Goal: Task Accomplishment & Management: Complete application form

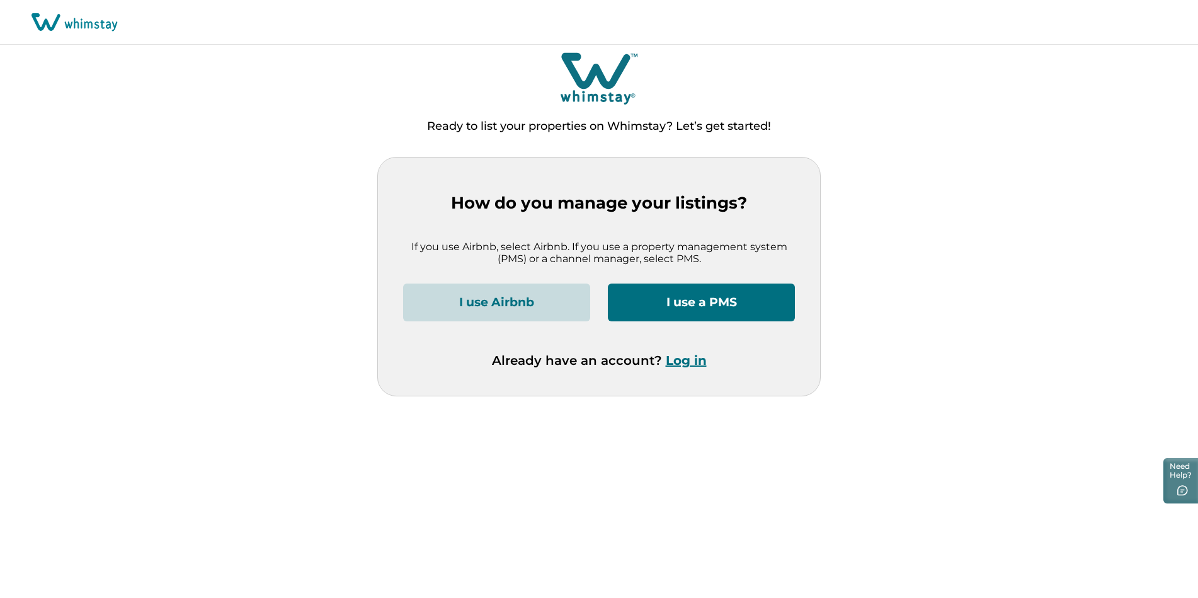
click at [694, 358] on button "Log in" at bounding box center [686, 360] width 41 height 15
click at [697, 360] on button "Log in" at bounding box center [686, 360] width 41 height 15
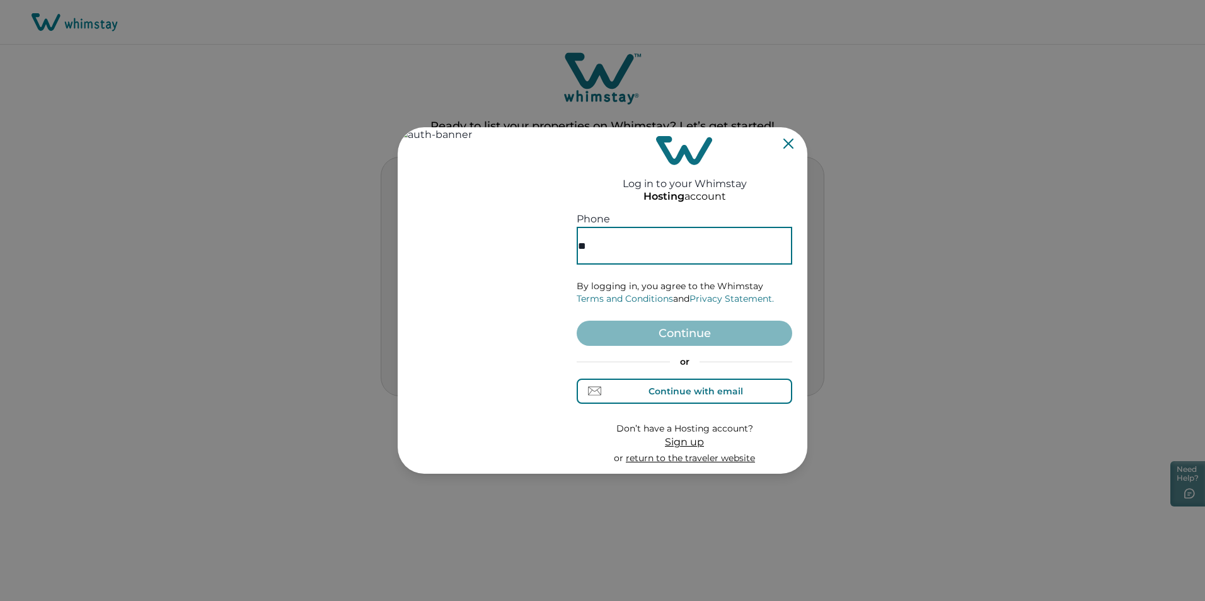
click at [697, 386] on div "Continue with email" at bounding box center [695, 391] width 94 height 10
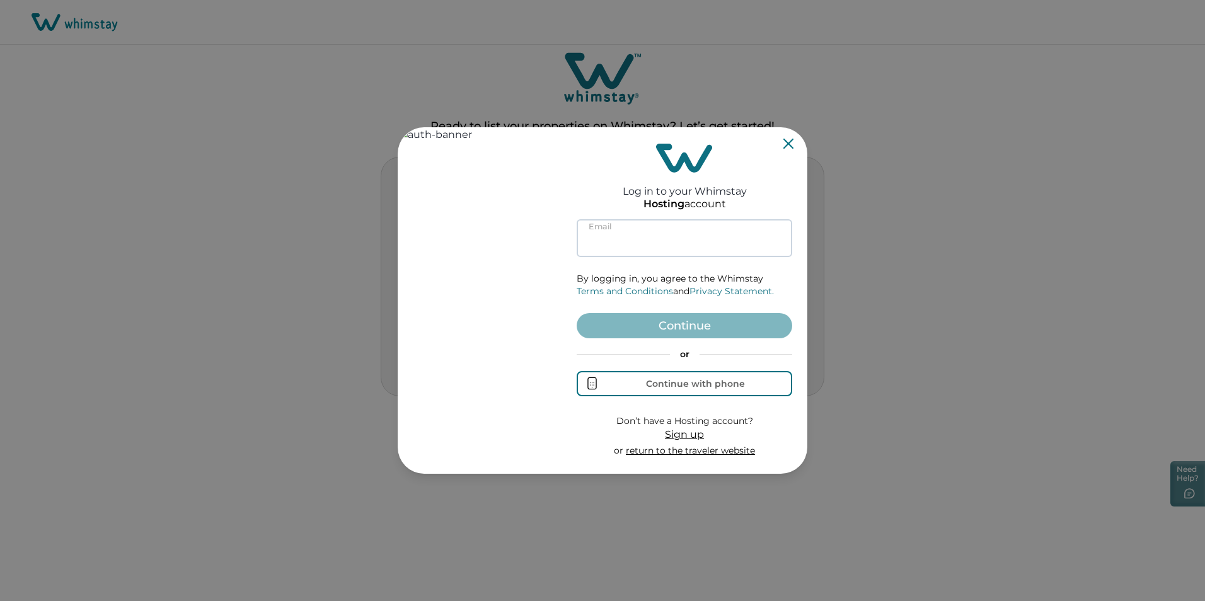
click at [599, 242] on input at bounding box center [683, 238] width 215 height 38
type input "**********"
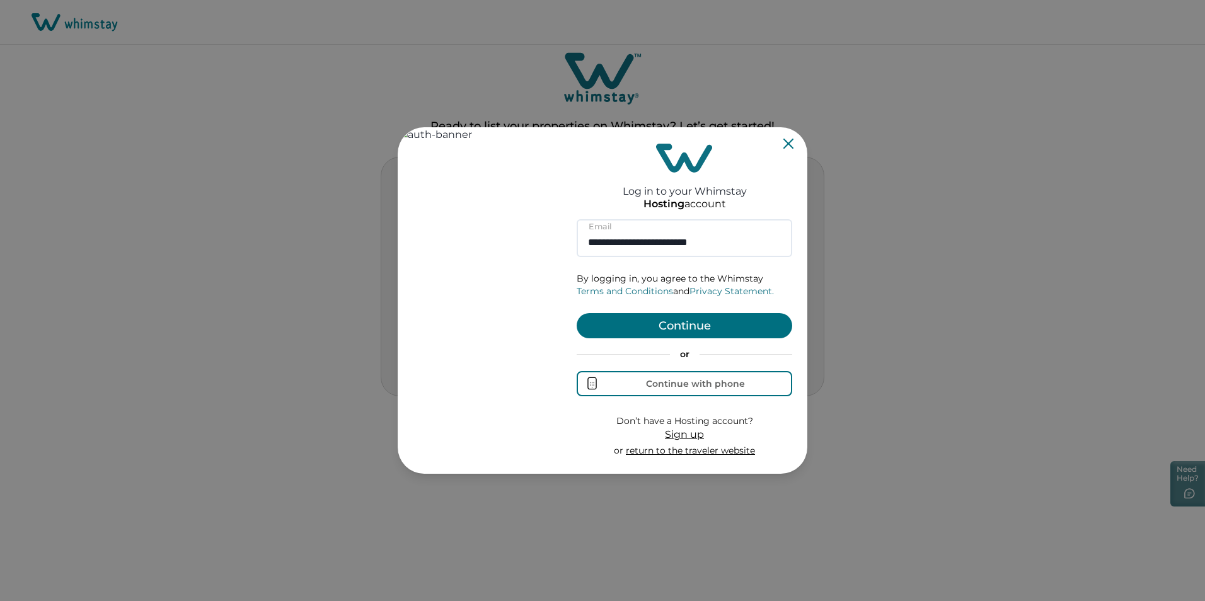
click at [652, 321] on button "Continue" at bounding box center [683, 325] width 215 height 25
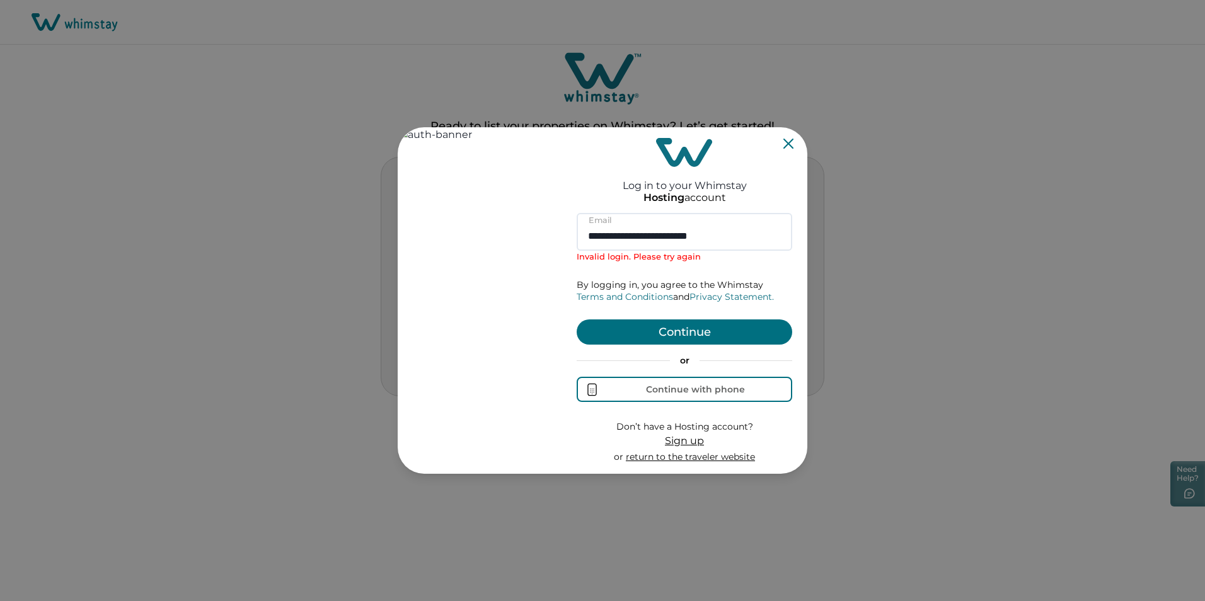
click at [786, 139] on icon "Close" at bounding box center [788, 144] width 10 height 10
